Goal: Find contact information: Find contact information

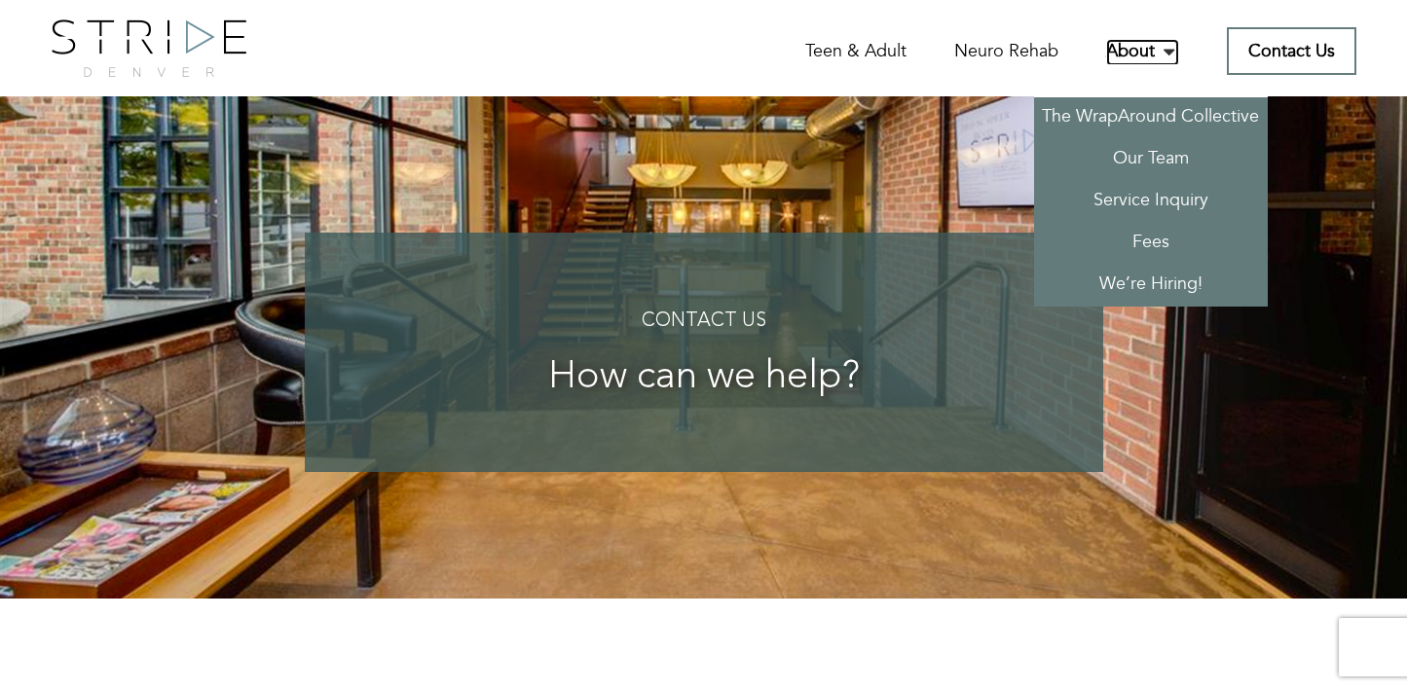
click at [1120, 47] on link "About" at bounding box center [1142, 52] width 73 height 27
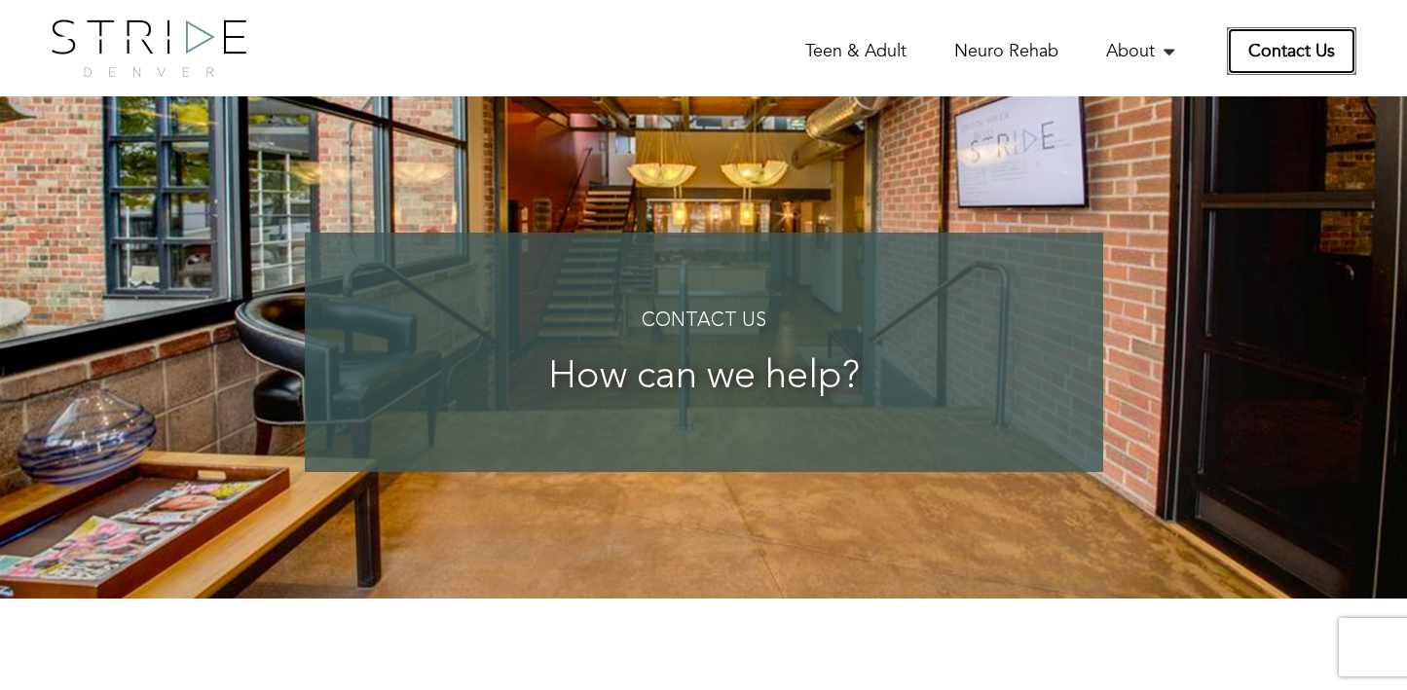
click at [1314, 61] on link "Contact Us" at bounding box center [1291, 51] width 129 height 48
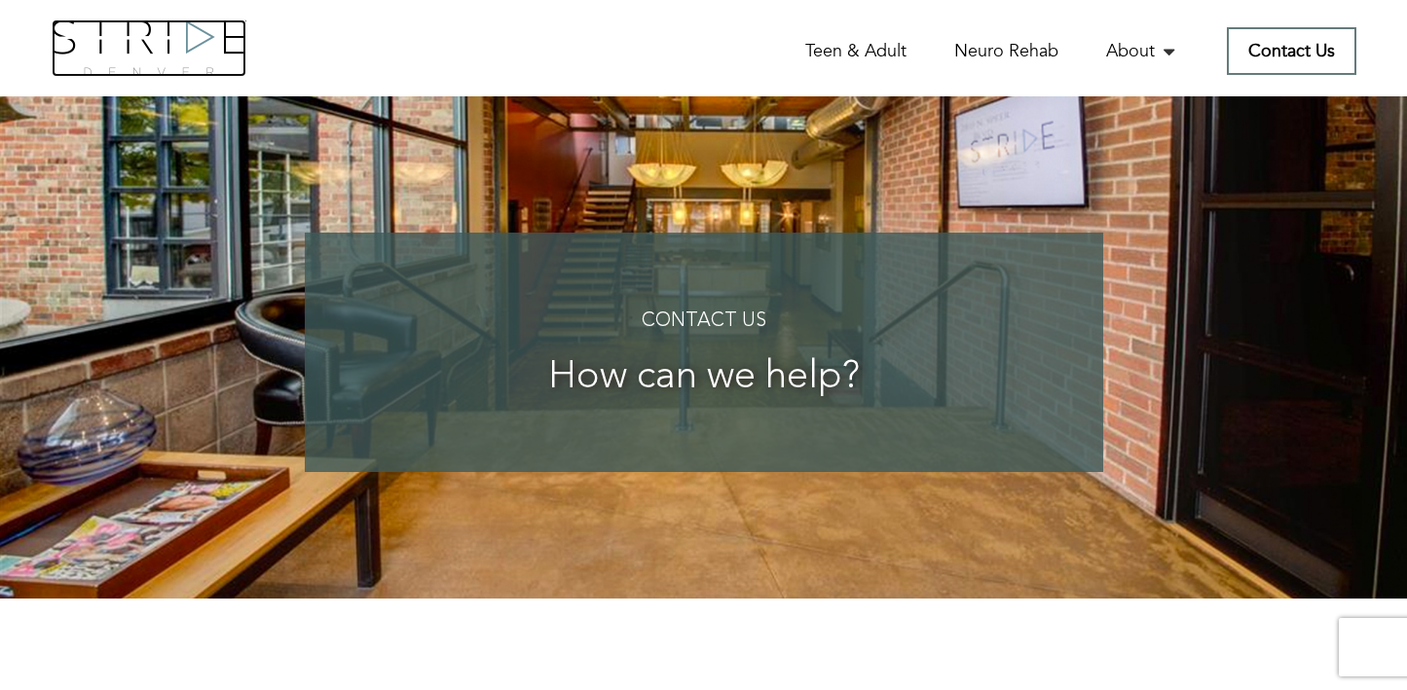
click at [142, 49] on img at bounding box center [149, 47] width 195 height 57
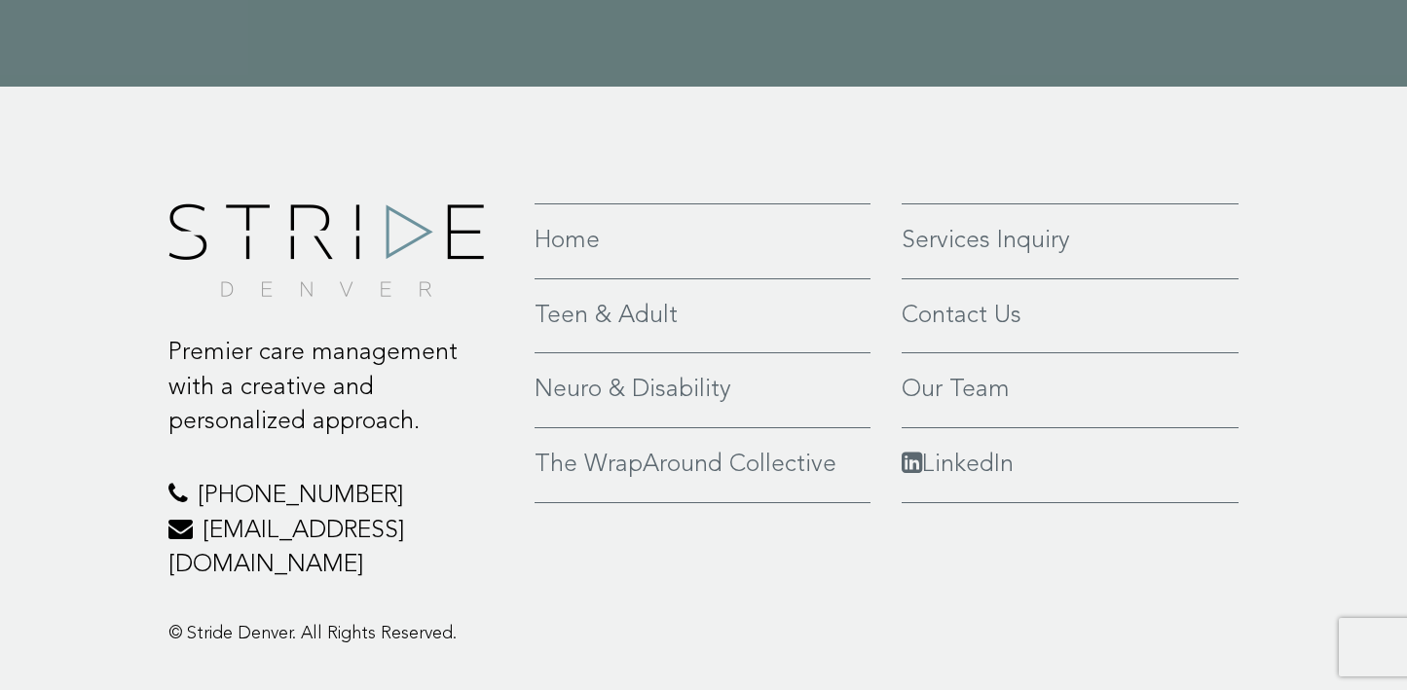
scroll to position [4646, 0]
